Goal: Task Accomplishment & Management: Manage account settings

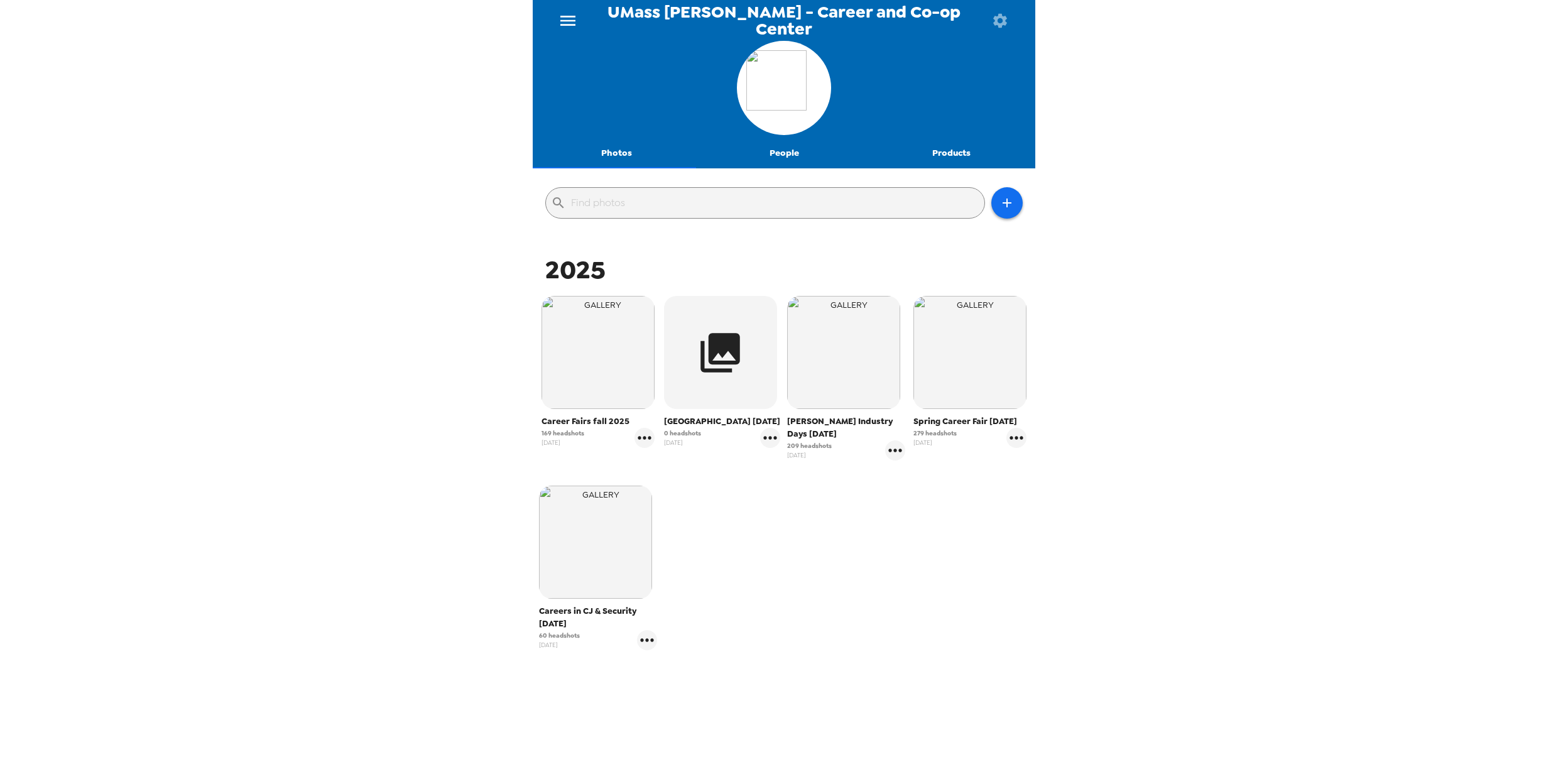
click at [372, 262] on div "UMass [PERSON_NAME] - Career and Co-op Center Photos People Products ​ 2025 Car…" at bounding box center [784, 387] width 1568 height 774
click at [838, 422] on span "[PERSON_NAME] Industry Days [DATE]" at bounding box center [846, 428] width 118 height 25
click at [765, 448] on icon "gallery menu" at bounding box center [770, 437] width 20 height 20
click at [800, 476] on span "Edit Shoot" at bounding box center [840, 477] width 104 height 15
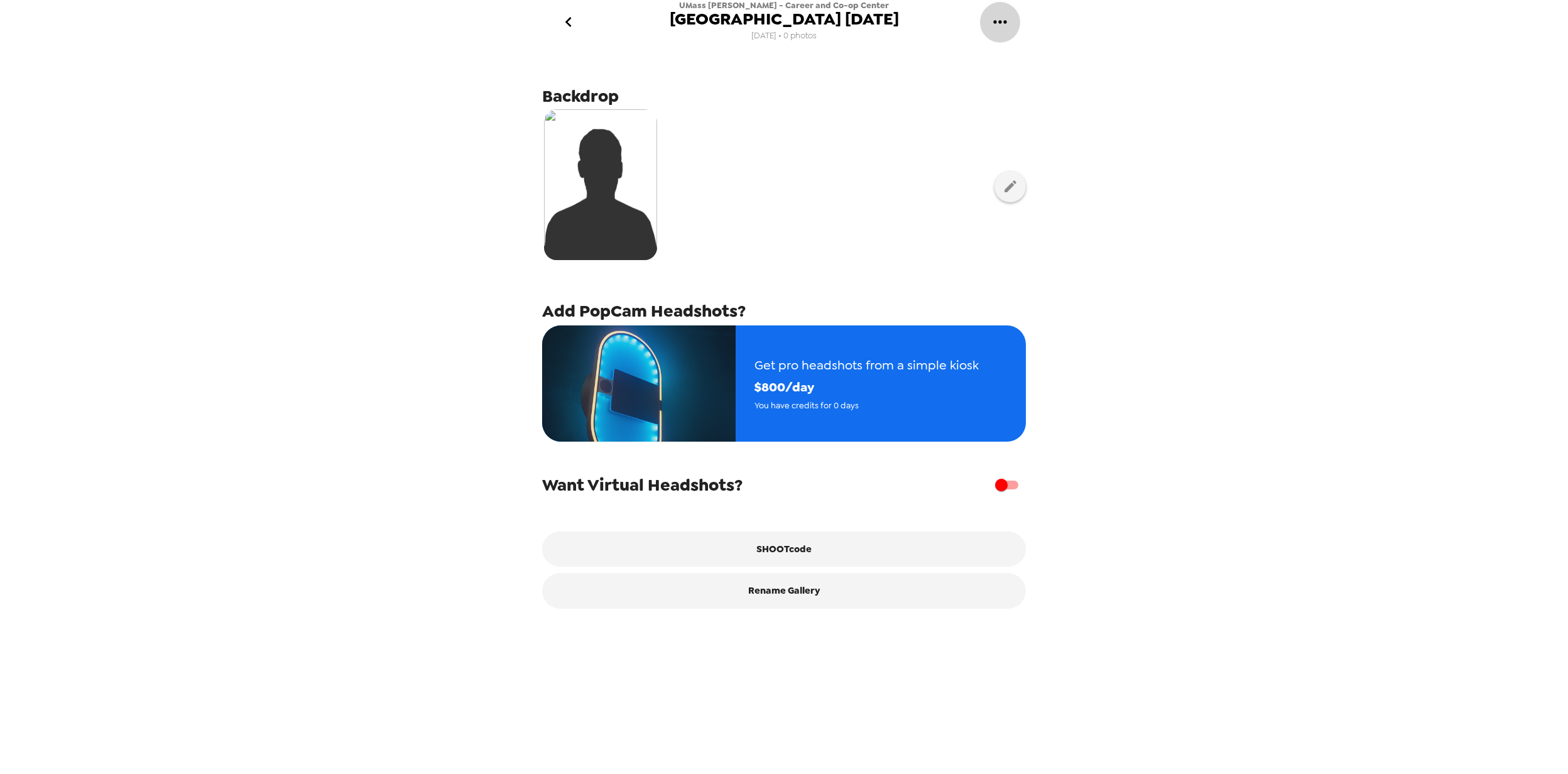
click at [1008, 28] on icon "gallery menu" at bounding box center [1000, 22] width 20 height 20
click at [1031, 59] on span "Edit Shoot" at bounding box center [1064, 59] width 104 height 15
click at [563, 18] on icon "go back" at bounding box center [568, 22] width 20 height 20
